Goal: Task Accomplishment & Management: Complete application form

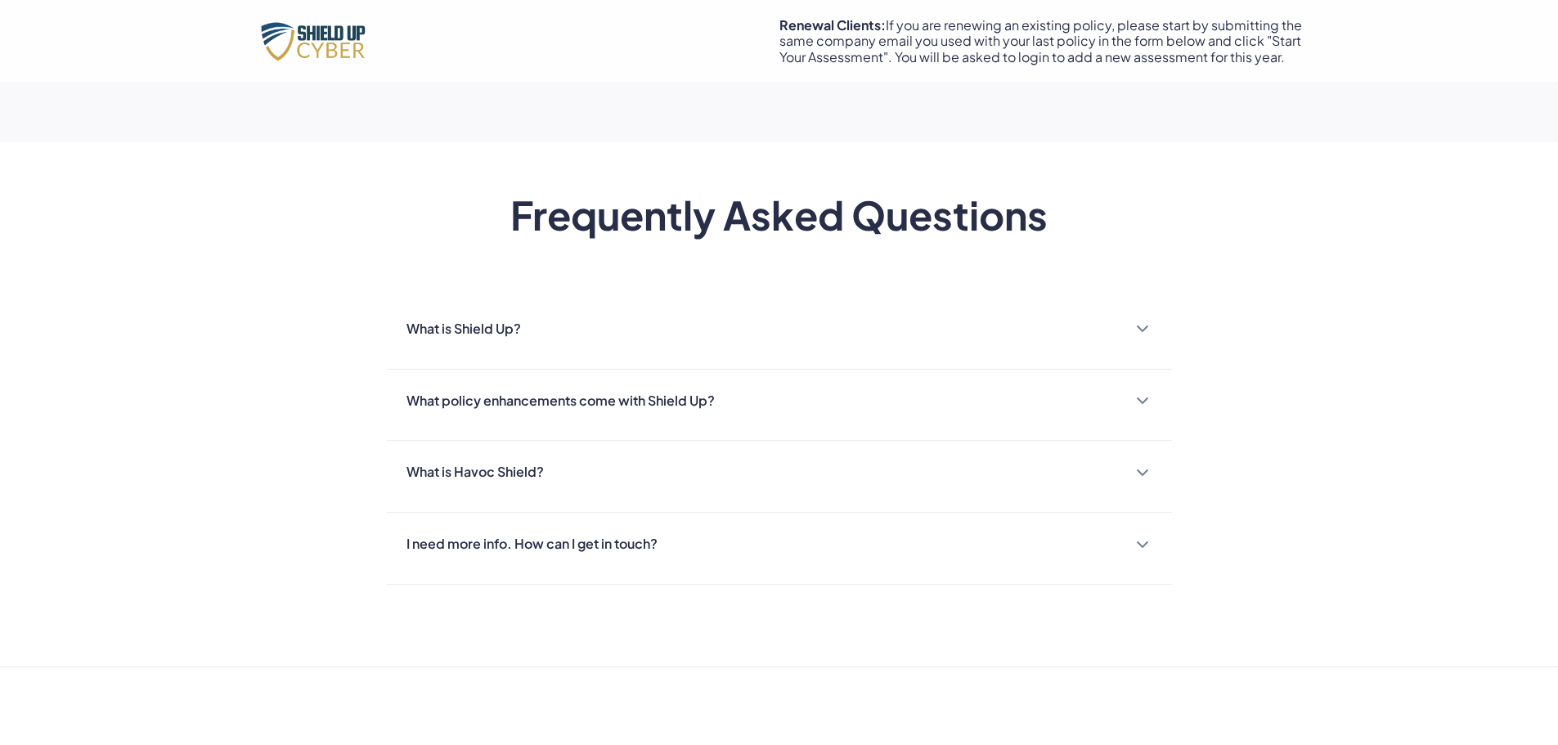
scroll to position [1554, 0]
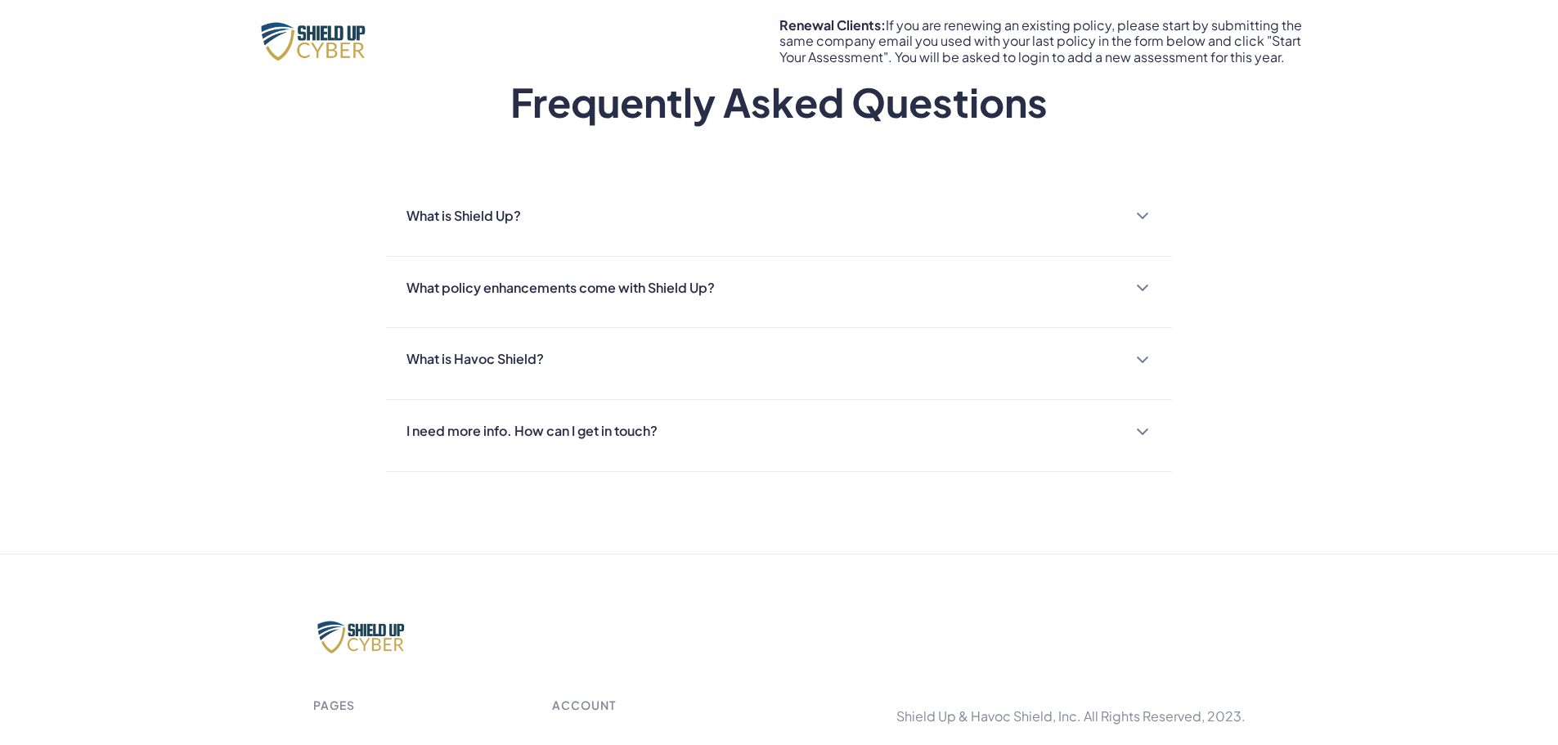
click at [832, 286] on div "What policy enhancements come with Shield Up?" at bounding box center [779, 288] width 746 height 24
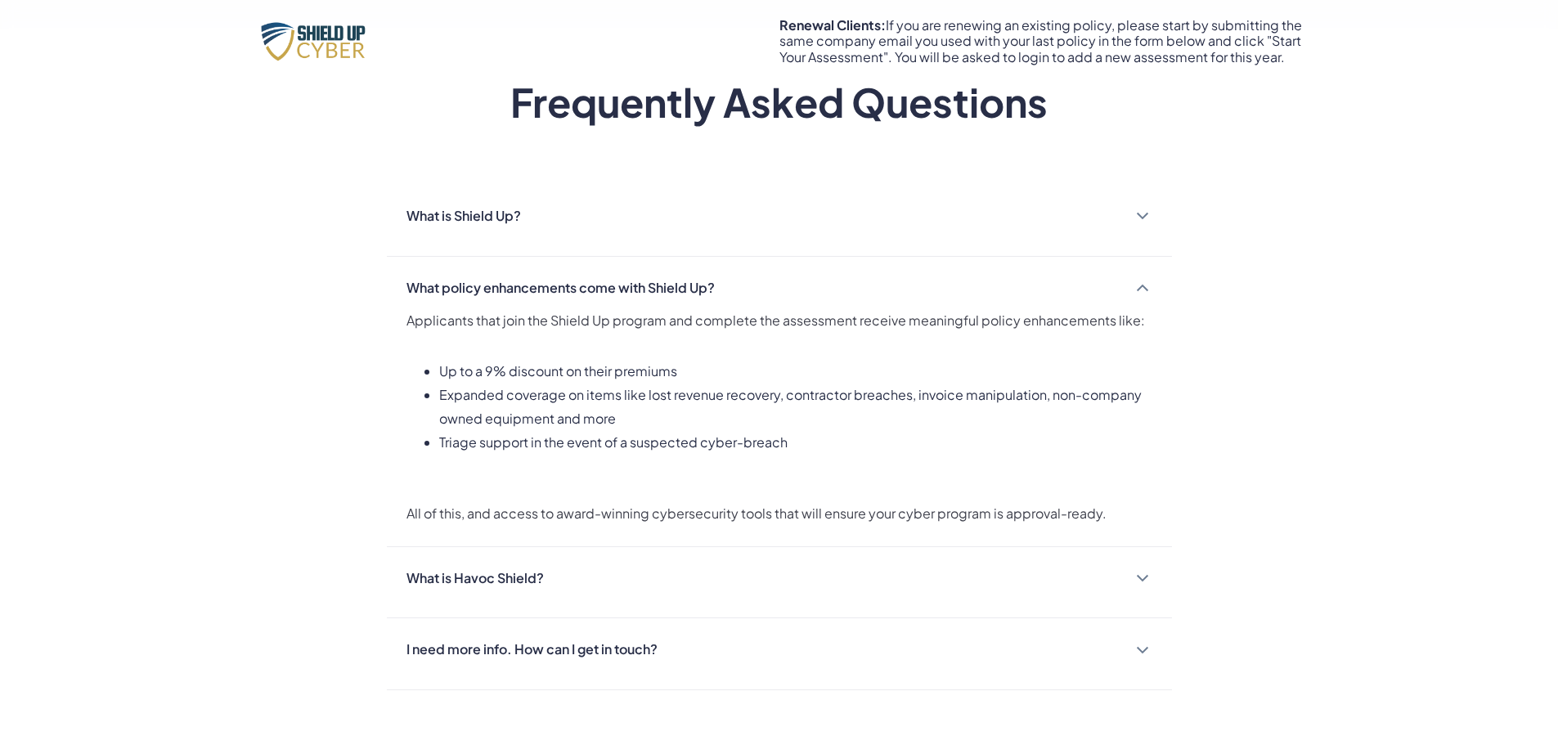
click at [830, 289] on div "What policy enhancements come with Shield Up?" at bounding box center [779, 288] width 746 height 24
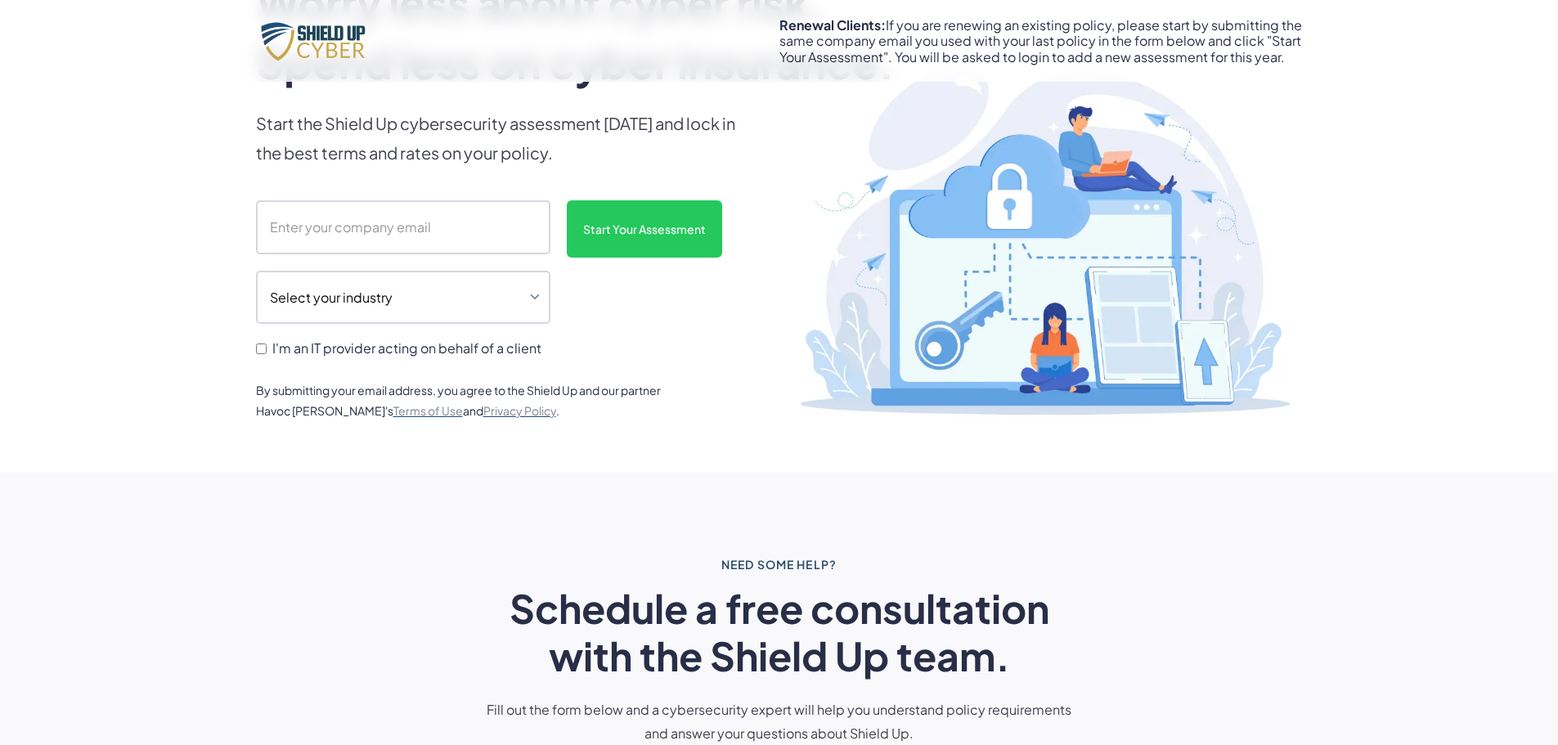
scroll to position [0, 0]
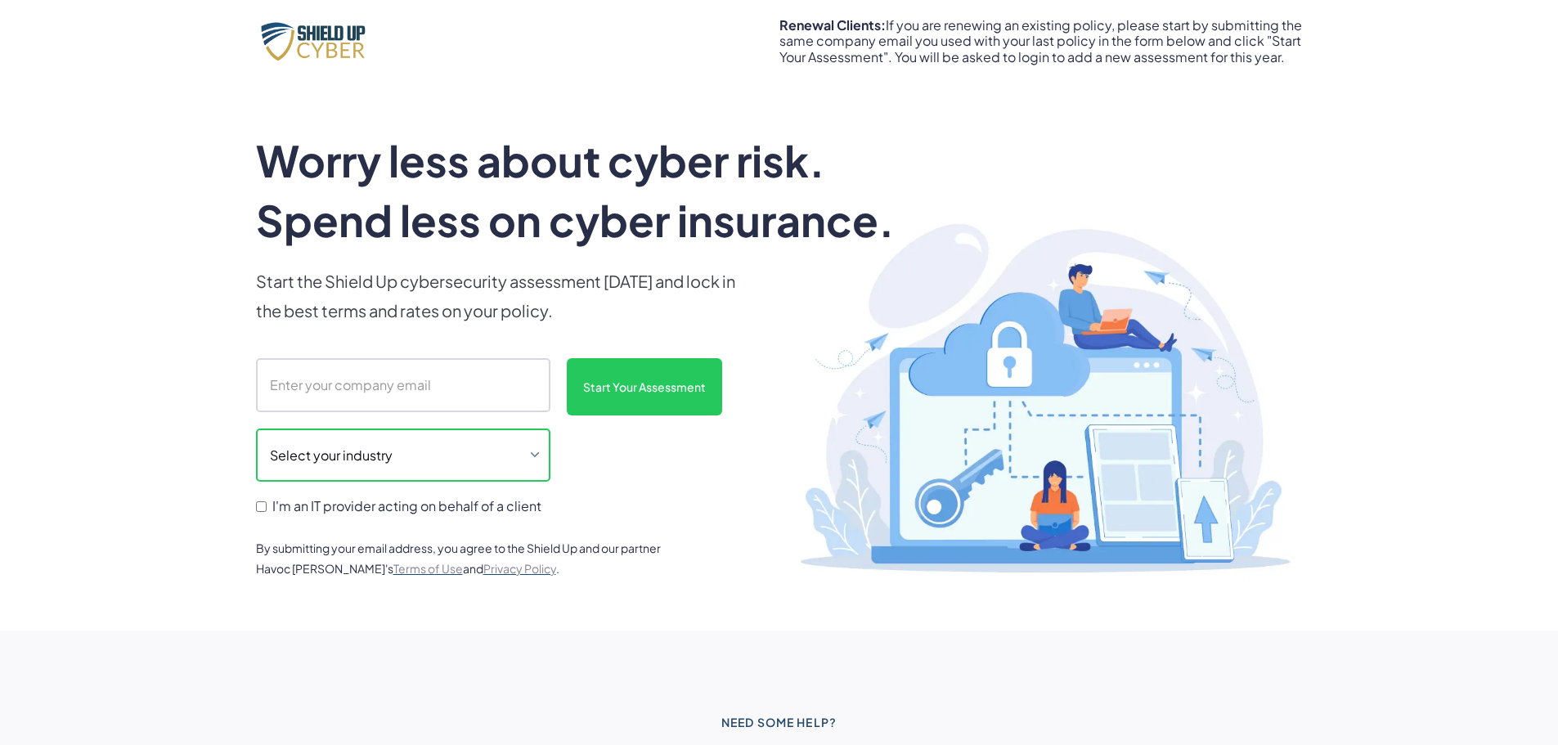
click at [372, 449] on select "Select your industry Auto Dealership Healthcare Hospitality Legal Manufacturing…" at bounding box center [403, 456] width 294 height 54
select select "legal"
click at [256, 429] on select "Select your industry Auto Dealership Healthcare Hospitality Legal Manufacturing…" at bounding box center [403, 456] width 294 height 54
click at [258, 507] on input "I'm an IT provider acting on behalf of a client" at bounding box center [261, 506] width 11 height 11
checkbox input "true"
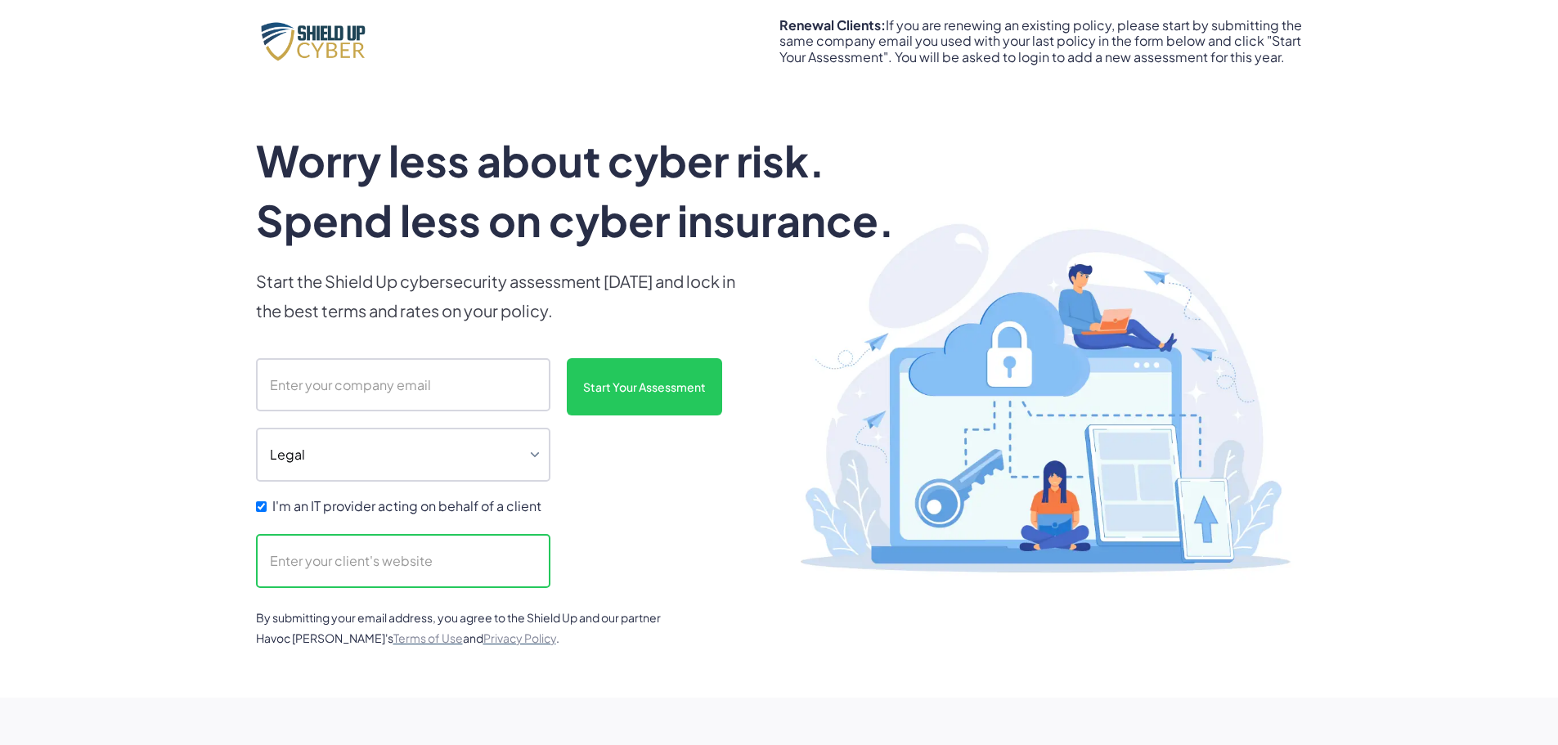
click at [333, 570] on input "scanform" at bounding box center [403, 561] width 294 height 54
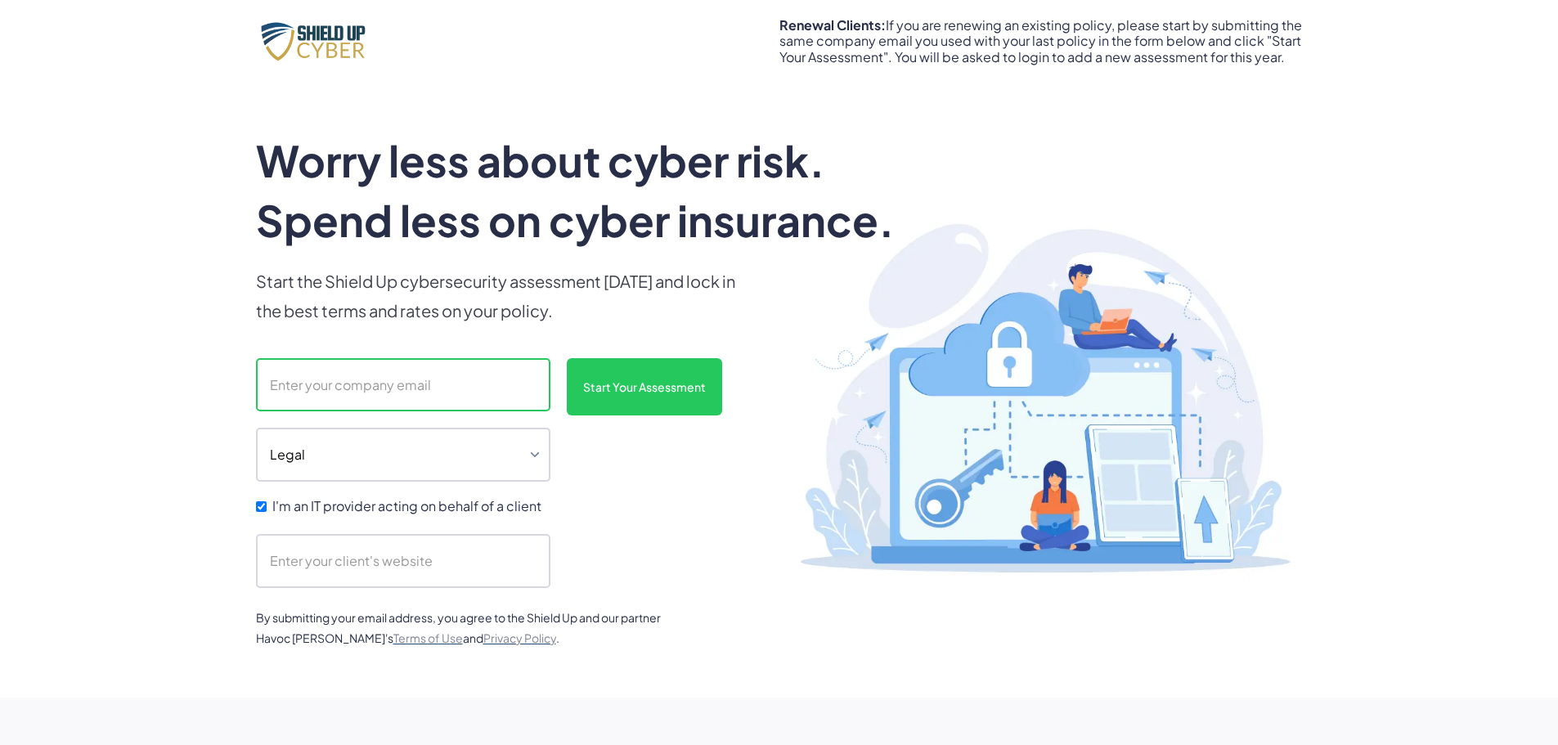
click at [334, 388] on input "scanform" at bounding box center [403, 385] width 294 height 54
